Goal: Task Accomplishment & Management: Complete application form

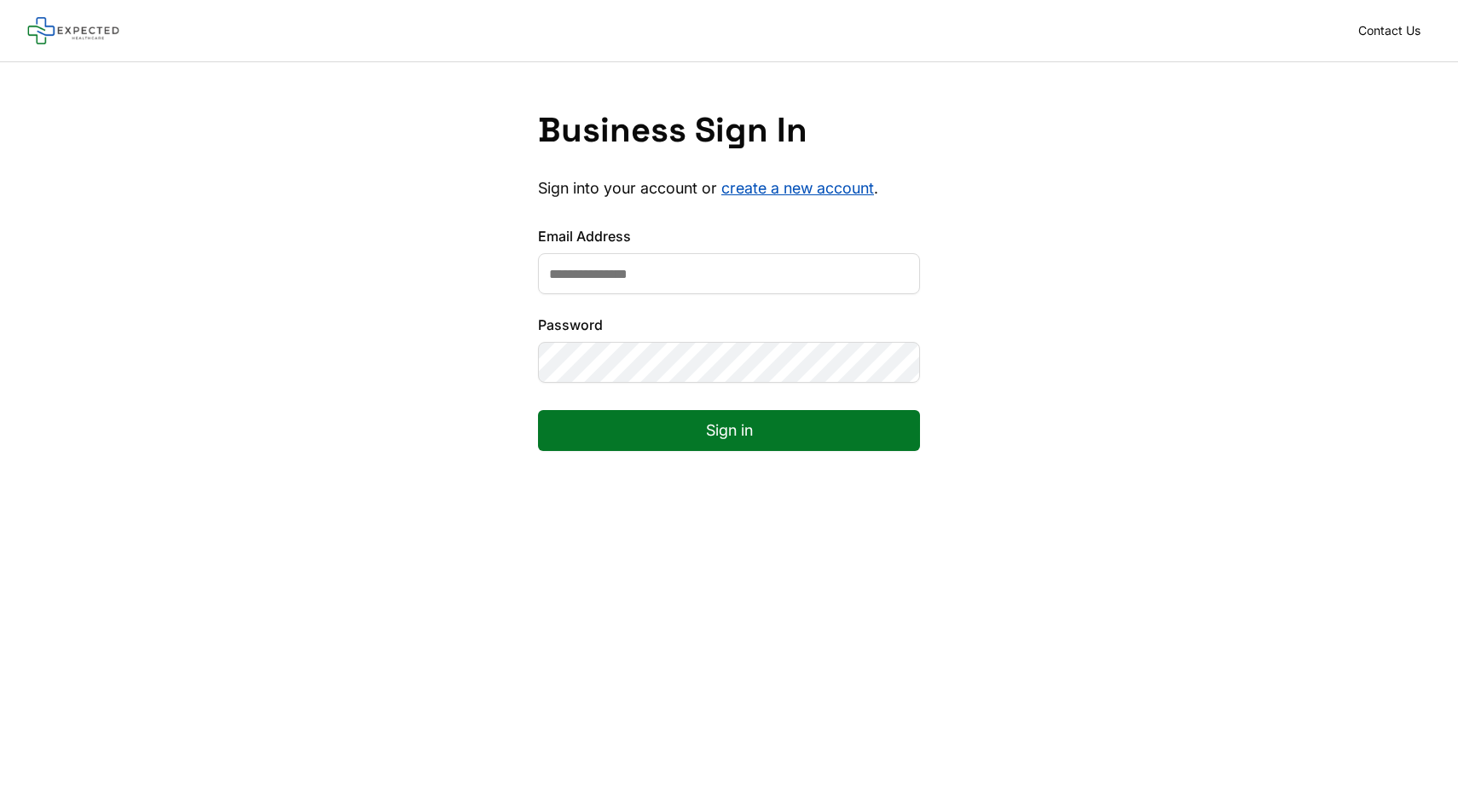
click at [756, 269] on input "Email Address" at bounding box center [729, 273] width 382 height 41
type input "**********"
click at [630, 419] on button "Sign in" at bounding box center [729, 430] width 382 height 41
